Goal: Task Accomplishment & Management: Manage account settings

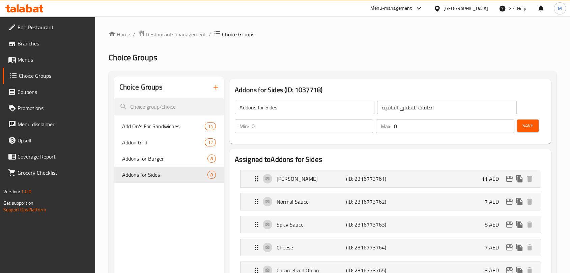
scroll to position [95, 0]
click at [173, 34] on span "Restaurants management" at bounding box center [176, 34] width 60 height 8
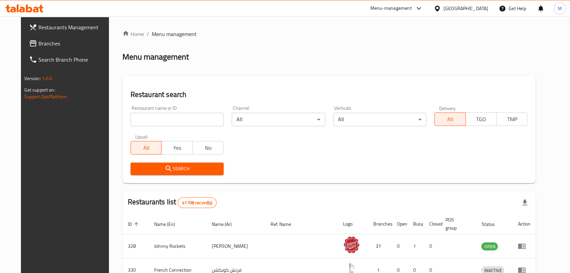
click at [68, 49] on link "Branches" at bounding box center [70, 43] width 92 height 16
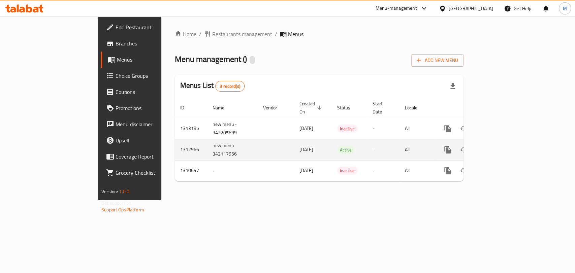
click at [501, 146] on icon "enhanced table" at bounding box center [497, 150] width 8 height 8
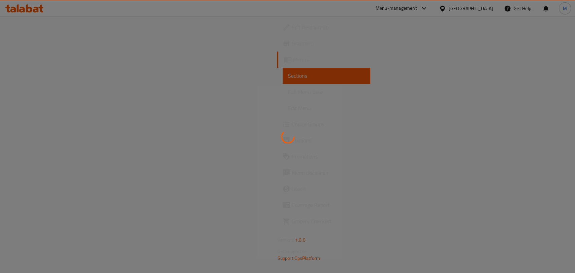
click at [520, 183] on div at bounding box center [287, 136] width 575 height 273
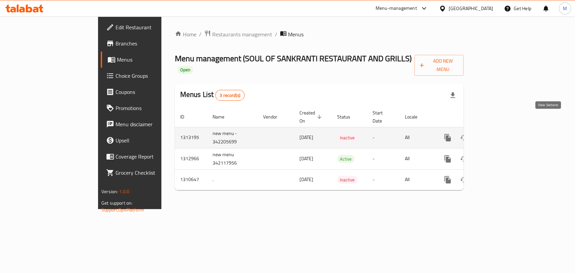
click at [500, 135] on icon "enhanced table" at bounding box center [497, 138] width 6 height 6
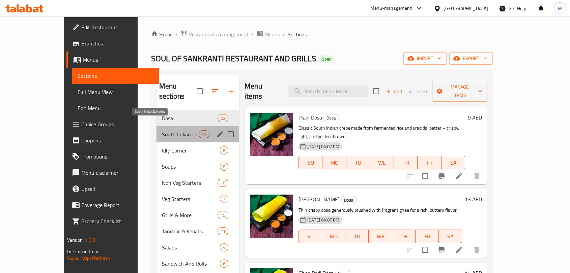
click at [162, 130] on span "South Indian Delights" at bounding box center [180, 134] width 37 height 8
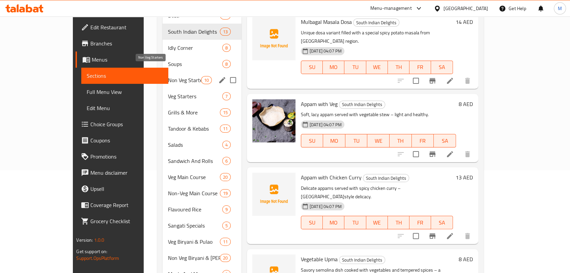
scroll to position [28, 0]
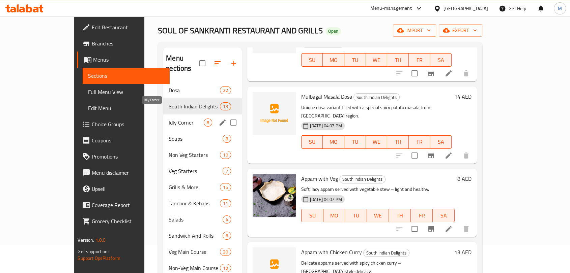
click at [169, 119] on span "Idly Corner" at bounding box center [186, 123] width 35 height 8
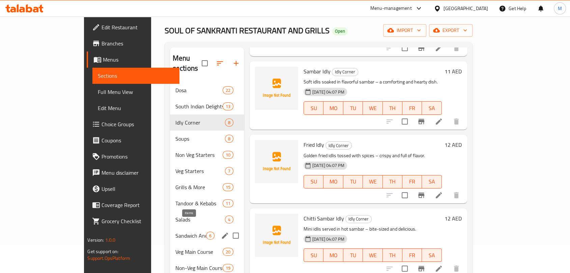
scroll to position [215, 0]
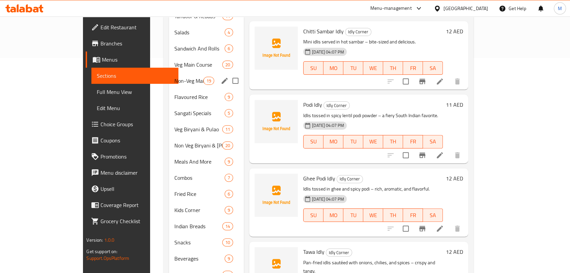
click at [174, 61] on span "Veg Main Course" at bounding box center [198, 65] width 48 height 8
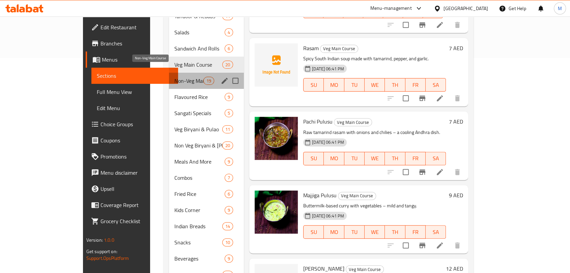
click at [174, 77] on span "Non-Veg Main Course" at bounding box center [188, 81] width 29 height 8
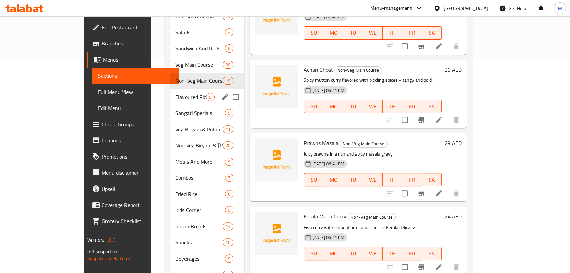
click at [175, 93] on span "Flavoured Rice" at bounding box center [190, 97] width 31 height 8
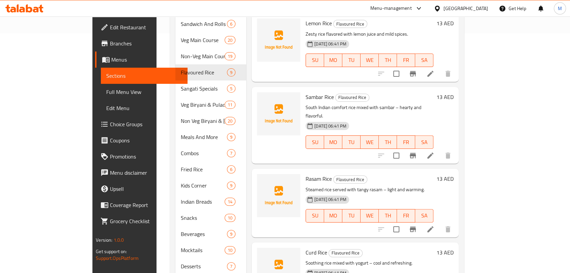
scroll to position [253, 0]
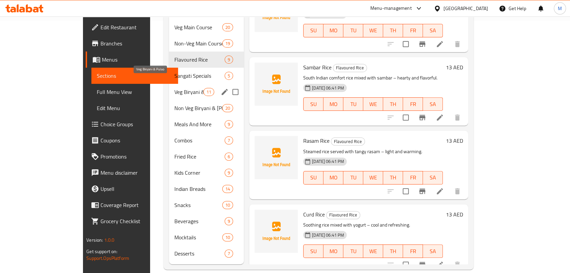
click at [174, 88] on span "Veg Biryani & Pulao" at bounding box center [188, 92] width 29 height 8
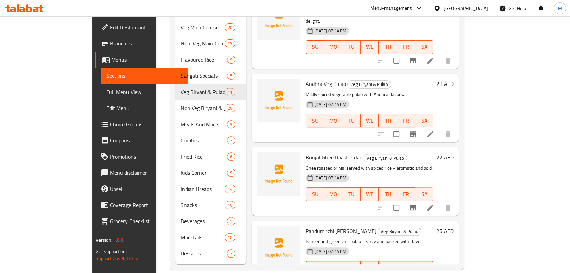
scroll to position [60, 0]
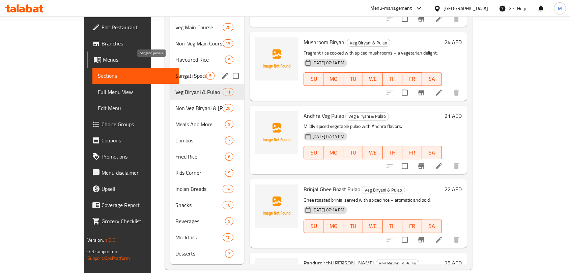
click at [175, 72] on span "Sangati Specials" at bounding box center [190, 76] width 31 height 8
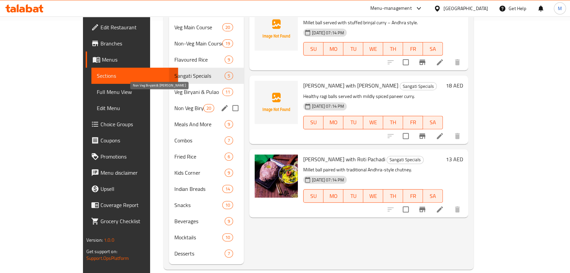
click at [174, 104] on span "Non Veg Biryani & Pulao" at bounding box center [188, 108] width 29 height 8
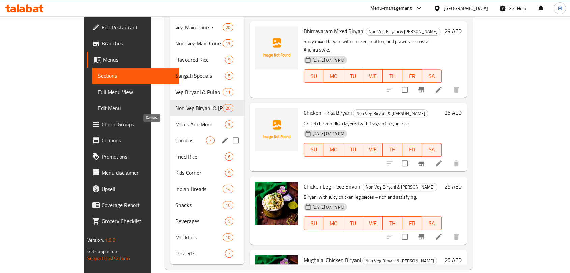
click at [175, 137] on span "Combos" at bounding box center [190, 141] width 31 height 8
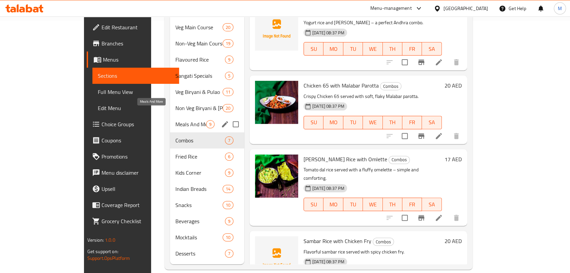
click at [175, 120] on span "Meals And More" at bounding box center [190, 124] width 31 height 8
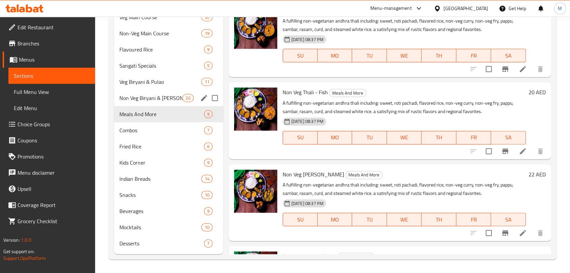
click at [170, 103] on div "Non Veg Biryani & Pulao 20" at bounding box center [168, 98] width 109 height 16
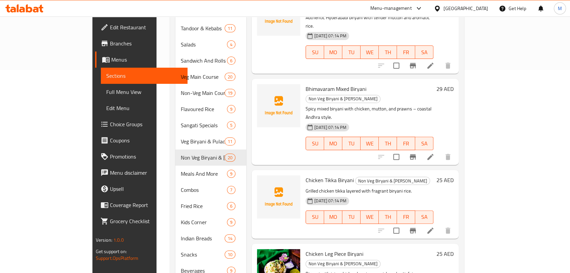
scroll to position [253, 0]
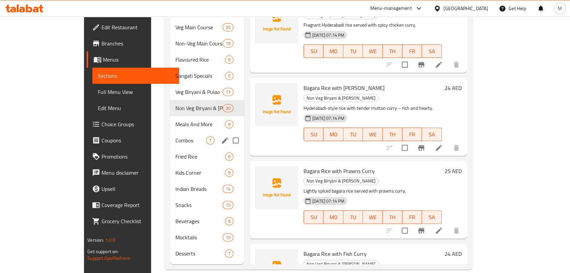
click at [175, 137] on span "Combos" at bounding box center [190, 141] width 31 height 8
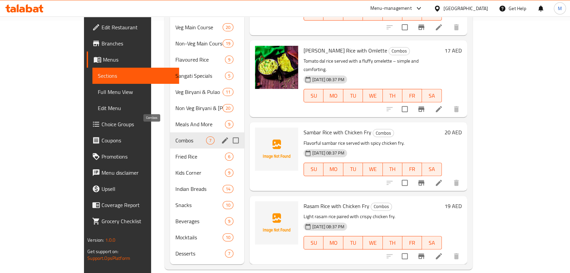
scroll to position [100, 0]
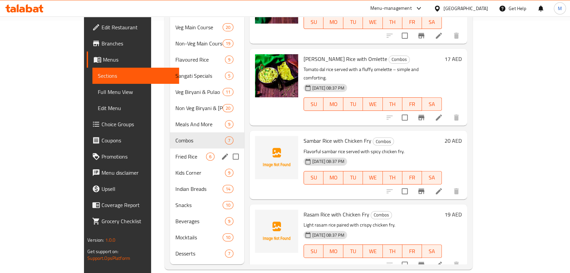
click at [175, 153] on span "Fried Rice" at bounding box center [190, 157] width 31 height 8
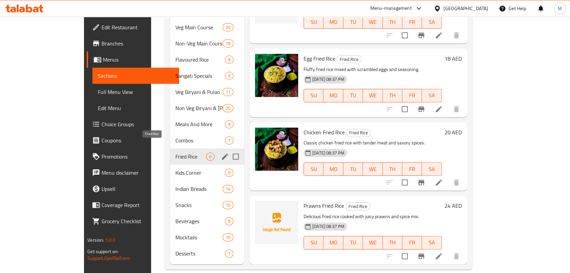
scroll to position [27, 0]
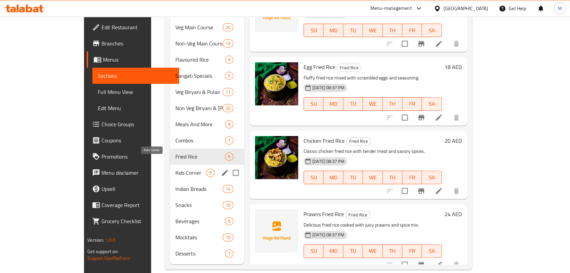
click at [175, 169] on span "Kids Corner" at bounding box center [190, 173] width 31 height 8
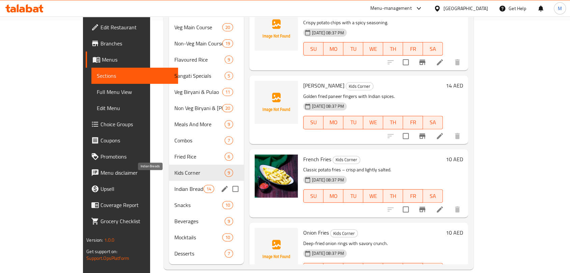
click at [174, 185] on span "Indian Breads" at bounding box center [188, 189] width 29 height 8
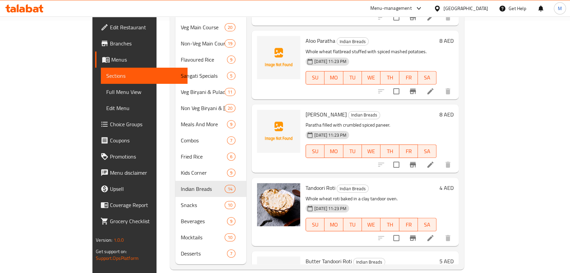
scroll to position [616, 0]
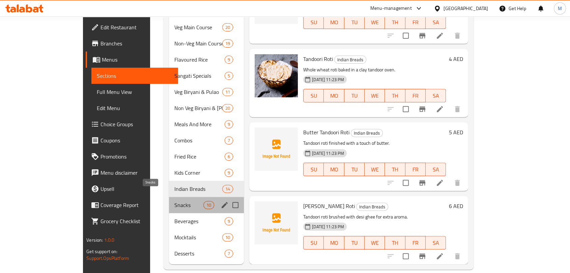
click at [174, 201] on span "Snacks" at bounding box center [188, 205] width 29 height 8
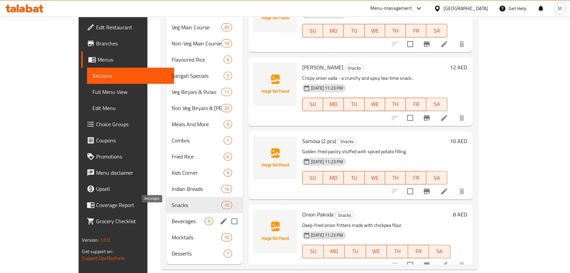
drag, startPoint x: 142, startPoint y: 214, endPoint x: 150, endPoint y: 212, distance: 8.3
click at [172, 217] on span "Beverages" at bounding box center [188, 221] width 33 height 8
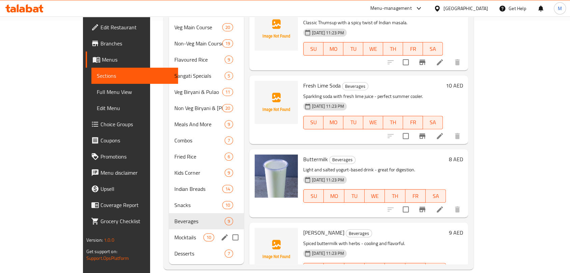
click at [174, 234] on span "Mocktails" at bounding box center [188, 238] width 29 height 8
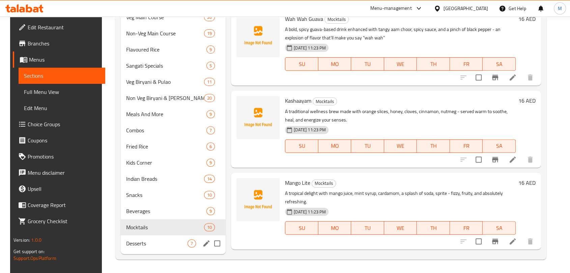
click at [154, 237] on div "Desserts 7" at bounding box center [173, 244] width 105 height 16
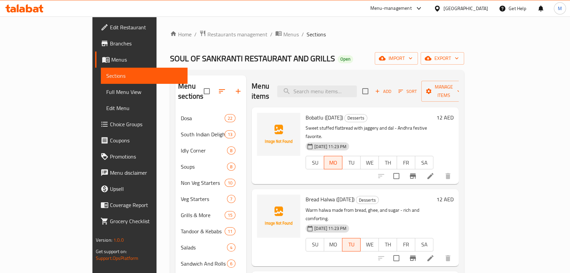
click at [106, 90] on span "Full Menu View" at bounding box center [144, 92] width 76 height 8
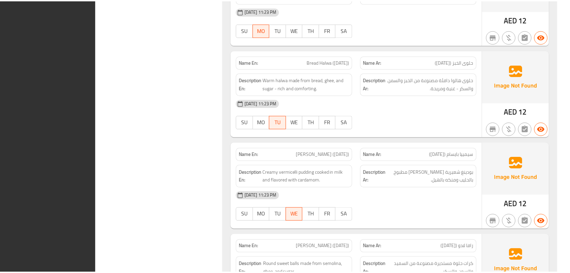
scroll to position [26062, 0]
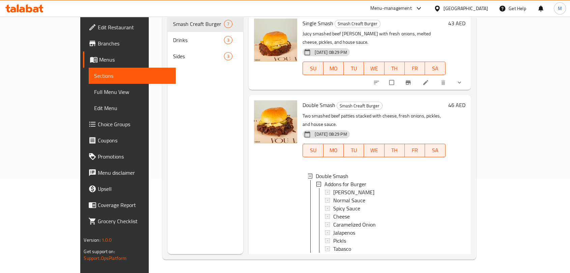
scroll to position [1, 0]
click at [451, 9] on div "[GEOGRAPHIC_DATA]" at bounding box center [465, 8] width 44 height 7
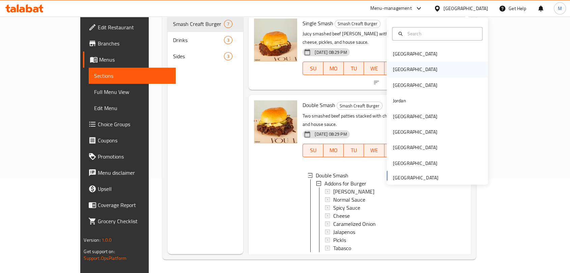
click at [418, 72] on div "Egypt" at bounding box center [436, 70] width 101 height 16
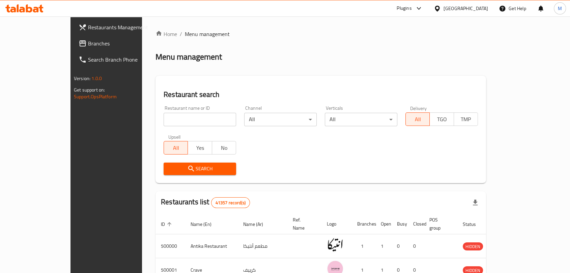
click at [88, 46] on span "Branches" at bounding box center [124, 43] width 72 height 8
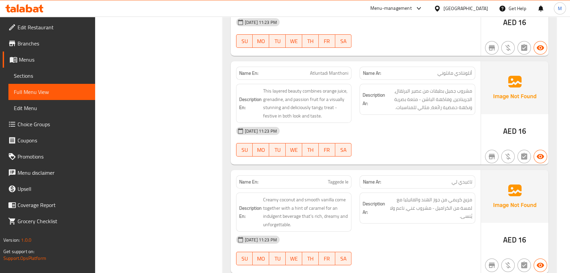
scroll to position [25500, 0]
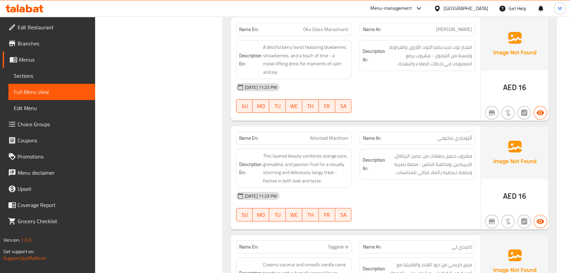
click at [38, 63] on span "Menus" at bounding box center [54, 60] width 71 height 8
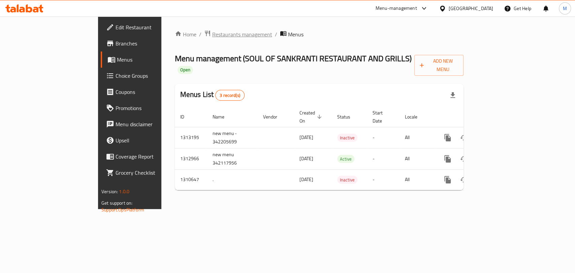
click at [212, 37] on span "Restaurants management" at bounding box center [242, 34] width 60 height 8
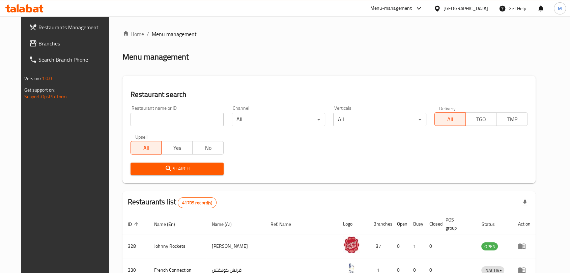
click at [49, 47] on span "Branches" at bounding box center [74, 43] width 72 height 8
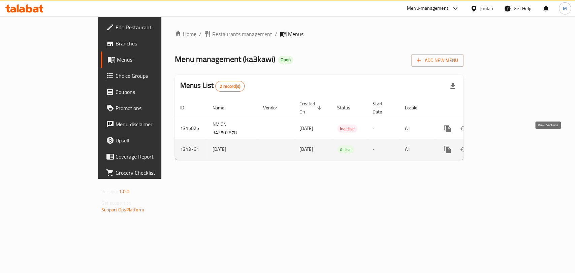
click at [501, 146] on icon "enhanced table" at bounding box center [497, 150] width 8 height 8
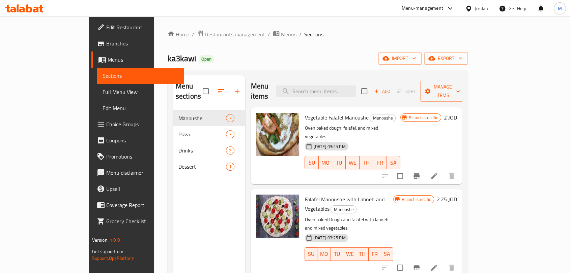
click at [102, 91] on span "Full Menu View" at bounding box center [140, 92] width 76 height 8
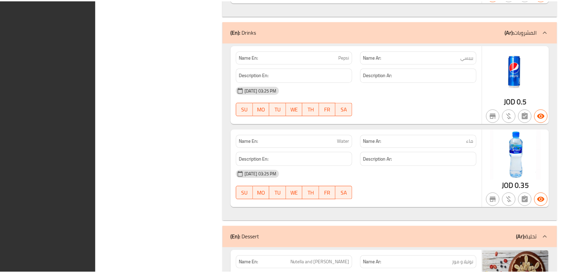
scroll to position [1503, 0]
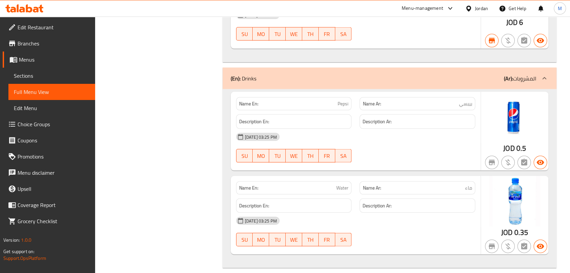
click at [43, 75] on span "Sections" at bounding box center [52, 76] width 76 height 8
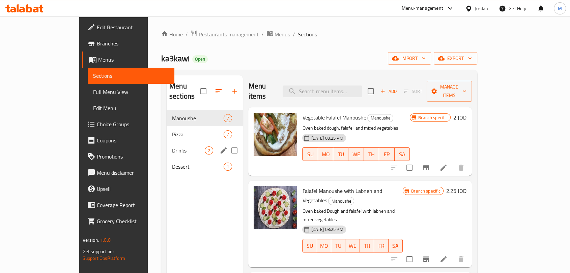
click at [167, 126] on div "Pizza 7" at bounding box center [205, 134] width 76 height 16
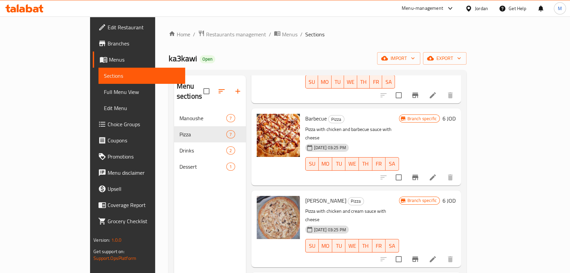
scroll to position [259, 0]
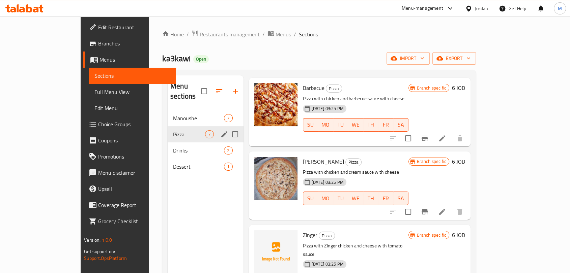
click at [173, 147] on span "Drinks" at bounding box center [198, 151] width 51 height 8
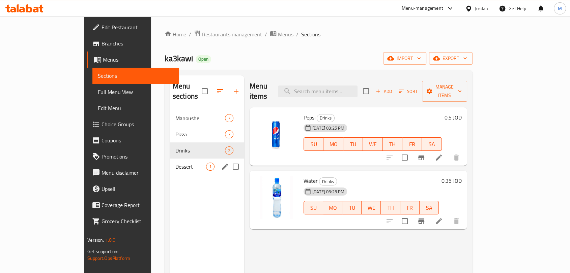
click at [175, 163] on span "Dessert" at bounding box center [190, 167] width 31 height 8
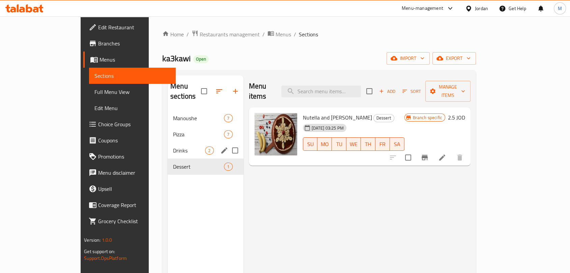
click at [168, 126] on div "Pizza 7" at bounding box center [206, 134] width 76 height 16
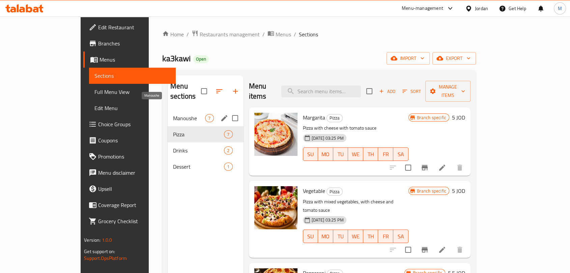
click at [173, 114] on span "Manoushe" at bounding box center [189, 118] width 32 height 8
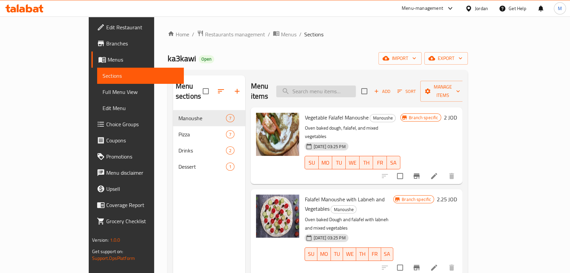
click at [335, 88] on input "search" at bounding box center [316, 92] width 80 height 12
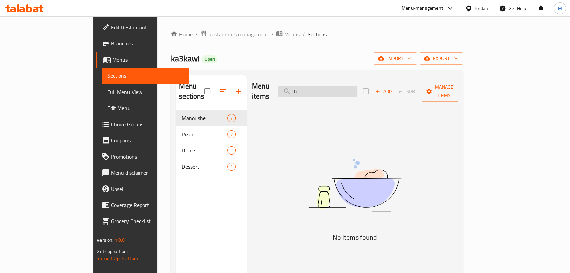
type input "t"
type input "T"
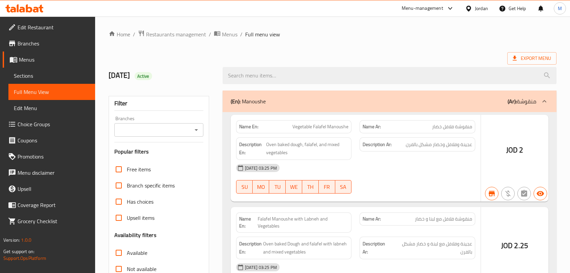
scroll to position [1390, 0]
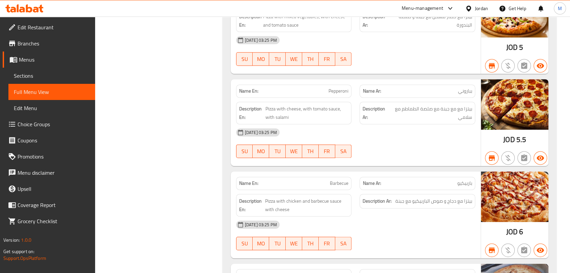
click at [66, 75] on span "Sections" at bounding box center [52, 76] width 76 height 8
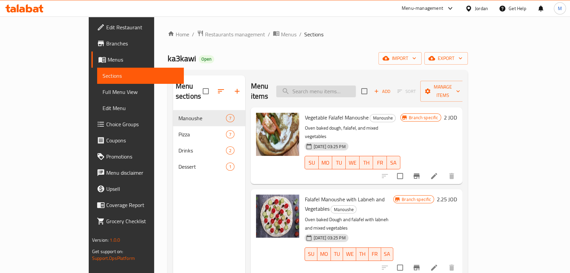
click at [349, 86] on input "search" at bounding box center [316, 92] width 80 height 12
paste input "Turkey"
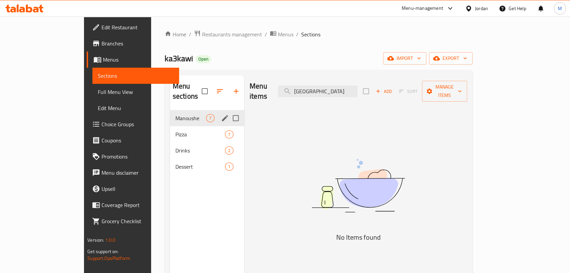
type input "Turkey"
click at [170, 126] on div "Pizza 7" at bounding box center [207, 134] width 74 height 16
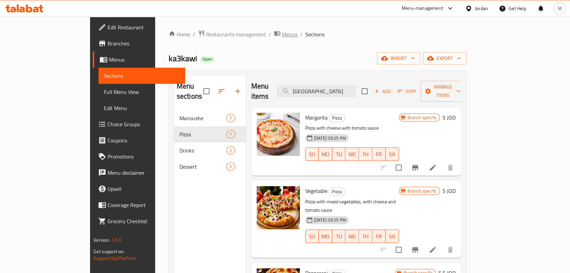
click at [282, 35] on span "Menus" at bounding box center [290, 34] width 16 height 8
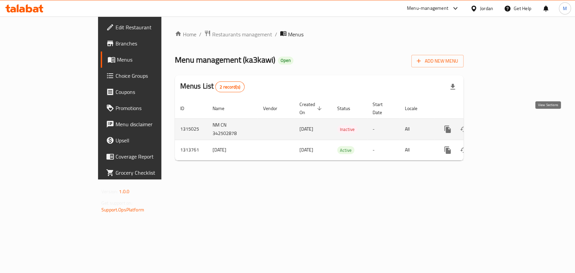
click at [501, 125] on icon "enhanced table" at bounding box center [497, 129] width 8 height 8
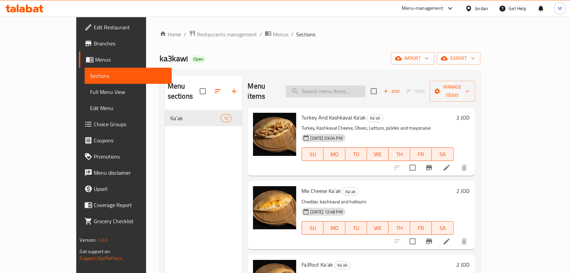
click at [358, 89] on input "search" at bounding box center [326, 92] width 80 height 12
paste input "Turkey"
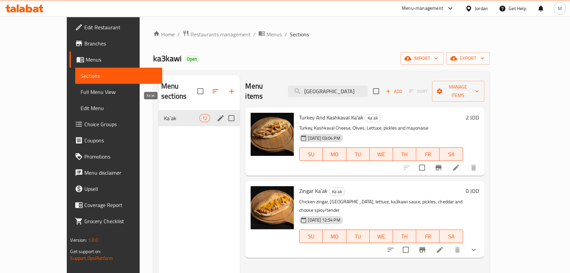
type input "Turkey"
click at [164, 114] on span "Ka`ak" at bounding box center [181, 118] width 35 height 8
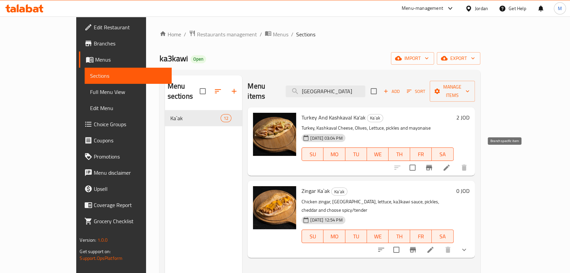
click at [433, 164] on icon "Branch-specific-item" at bounding box center [429, 168] width 8 height 8
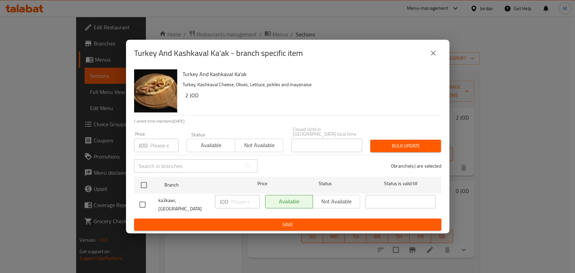
click at [433, 57] on icon "close" at bounding box center [433, 53] width 8 height 8
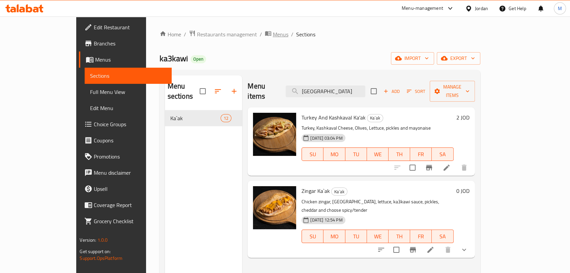
click at [273, 37] on span "Menus" at bounding box center [281, 34] width 16 height 8
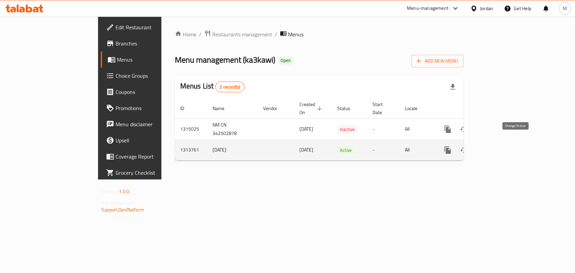
click at [468, 148] on icon "enhanced table" at bounding box center [464, 150] width 7 height 5
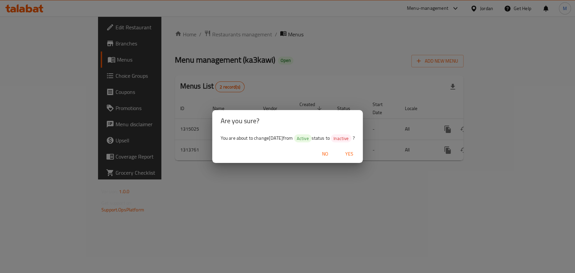
click at [358, 153] on span "Yes" at bounding box center [350, 154] width 16 height 8
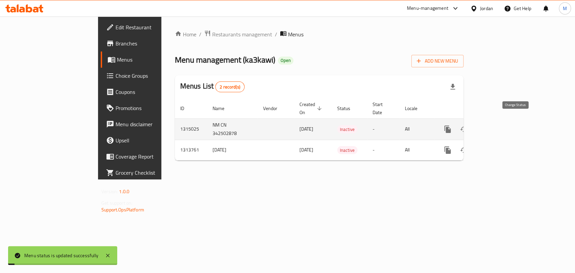
click at [468, 127] on icon "enhanced table" at bounding box center [464, 129] width 7 height 5
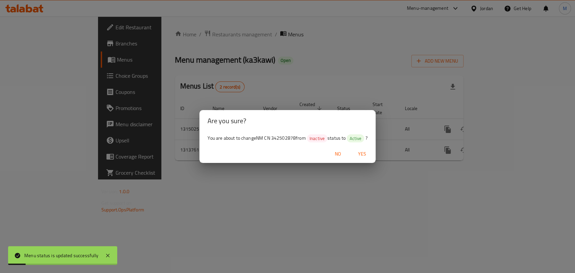
click at [365, 153] on span "Yes" at bounding box center [362, 154] width 16 height 8
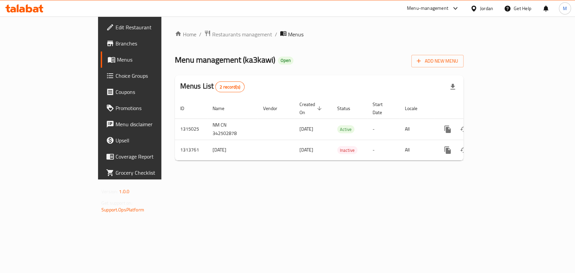
click at [486, 6] on div "Jordan" at bounding box center [486, 8] width 13 height 7
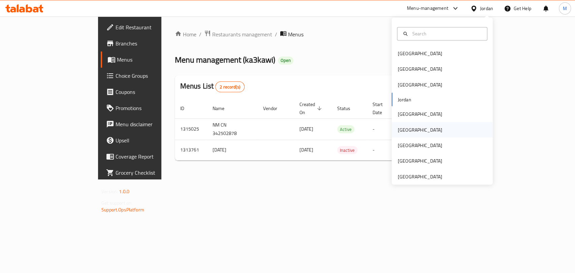
click at [408, 130] on div "[GEOGRAPHIC_DATA]" at bounding box center [420, 130] width 55 height 16
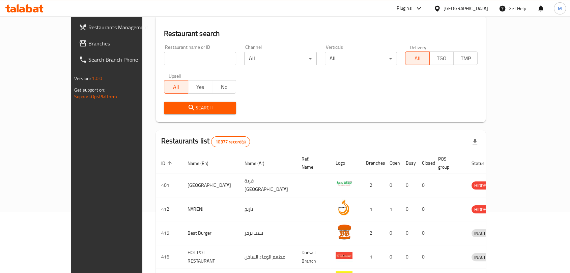
scroll to position [37, 0]
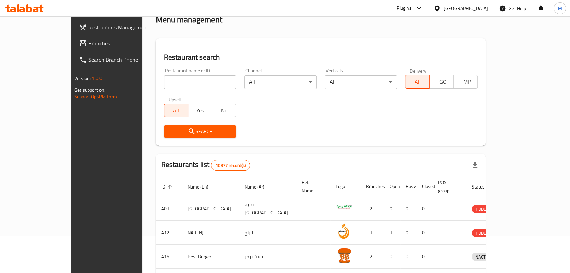
click at [88, 44] on span "Branches" at bounding box center [124, 43] width 72 height 8
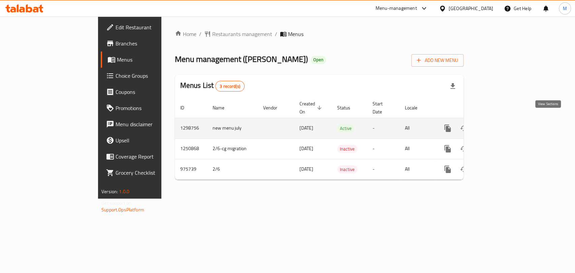
click at [505, 120] on link "enhanced table" at bounding box center [496, 128] width 16 height 16
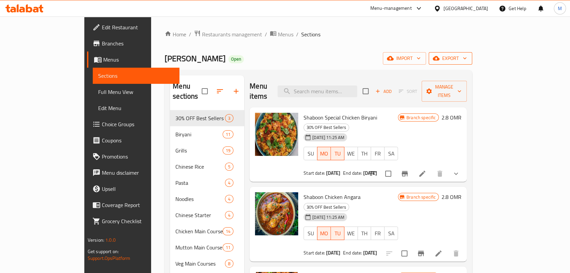
click at [467, 56] on span "export" at bounding box center [450, 58] width 33 height 8
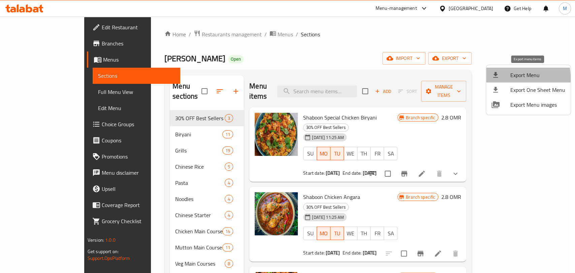
click at [516, 78] on span "Export Menu" at bounding box center [538, 75] width 55 height 8
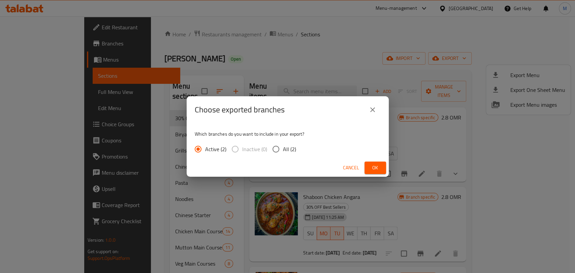
click at [289, 148] on span "All (2)" at bounding box center [289, 149] width 13 height 8
click at [283, 148] on input "All (2)" at bounding box center [276, 149] width 14 height 14
radio input "true"
click at [376, 166] on span "Ok" at bounding box center [375, 168] width 11 height 8
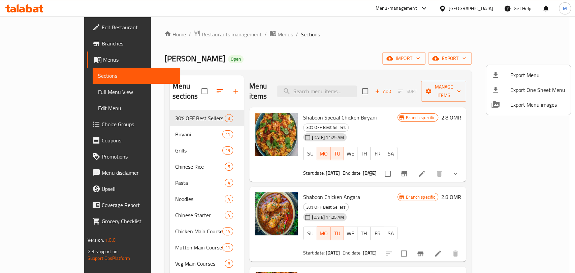
click at [147, 147] on div at bounding box center [287, 136] width 575 height 273
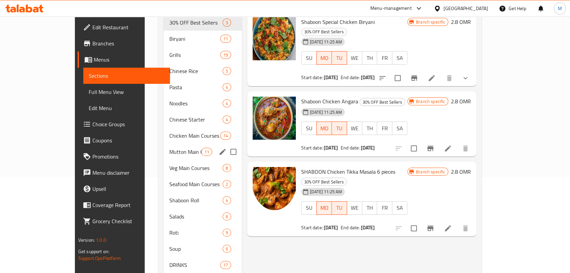
scroll to position [107, 0]
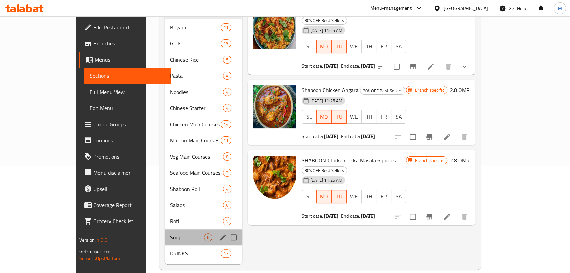
click at [165, 230] on div "Soup 6" at bounding box center [204, 238] width 78 height 16
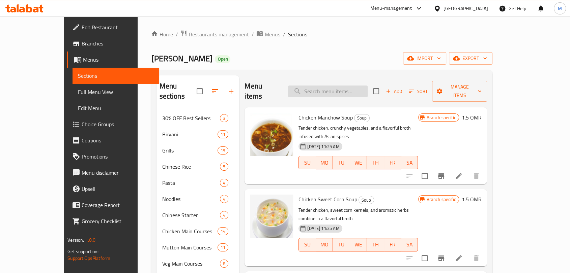
click at [332, 89] on input "search" at bounding box center [328, 92] width 80 height 12
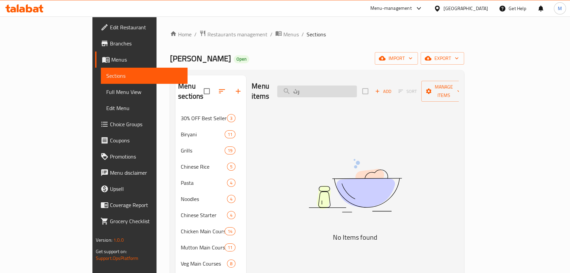
type input "ر"
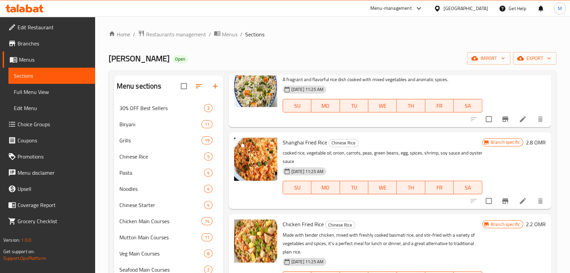
scroll to position [225, 0]
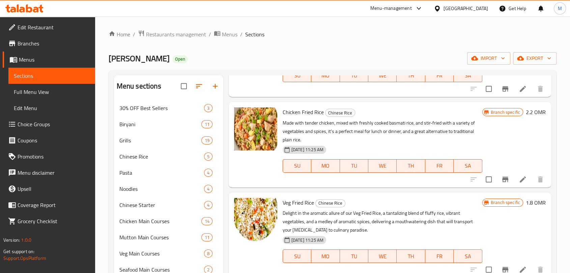
type input "veg"
